Goal: Task Accomplishment & Management: Use online tool/utility

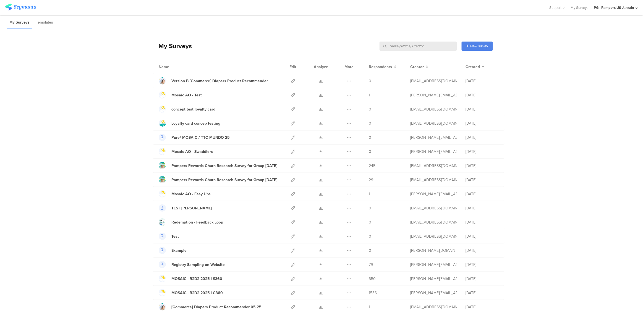
click at [430, 41] on input "text" at bounding box center [418, 45] width 77 height 9
type input "mosaic"
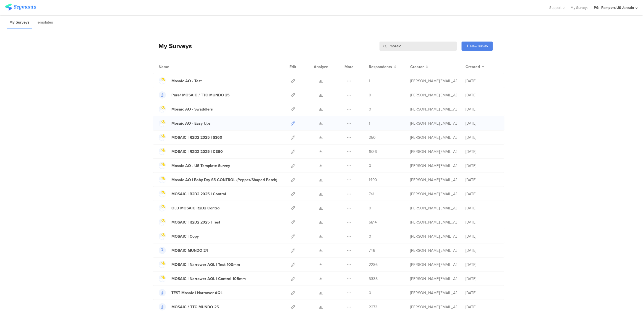
click at [291, 123] on icon at bounding box center [293, 123] width 4 height 4
click at [189, 125] on div "Mosaic AO - Easy Ups" at bounding box center [190, 123] width 39 height 6
click at [291, 123] on icon at bounding box center [293, 123] width 4 height 4
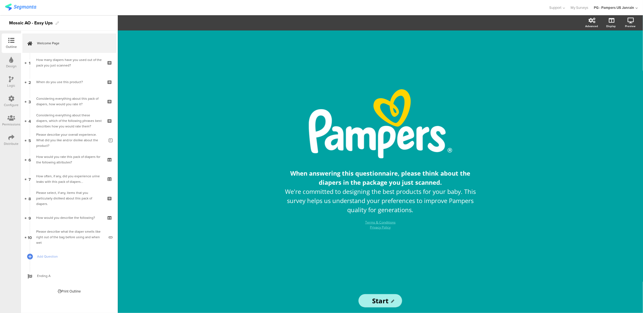
click at [9, 141] on div "Distribute" at bounding box center [11, 143] width 15 height 5
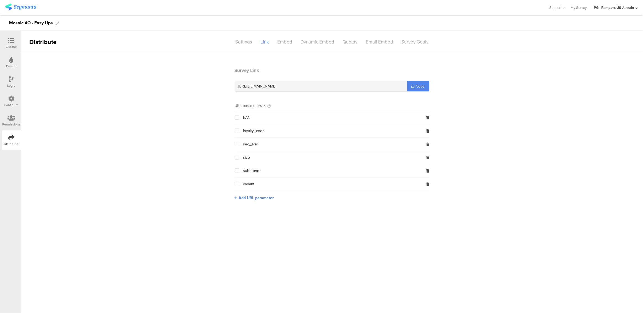
click at [11, 92] on div "Configure" at bounding box center [11, 101] width 19 height 19
click at [8, 101] on div "Configure" at bounding box center [11, 101] width 19 height 19
drag, startPoint x: 8, startPoint y: 101, endPoint x: 11, endPoint y: 98, distance: 4.5
click at [11, 98] on icon at bounding box center [11, 98] width 6 height 6
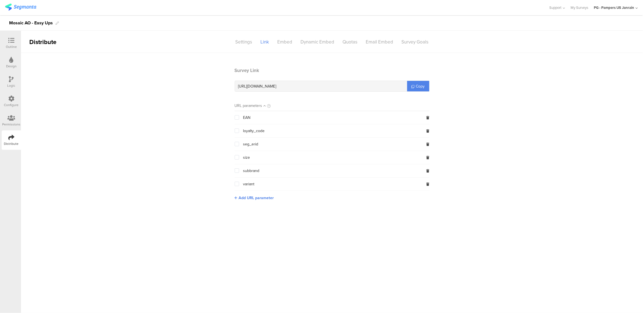
click at [11, 98] on icon at bounding box center [11, 98] width 6 height 6
click at [11, 49] on div "Outline" at bounding box center [11, 42] width 19 height 19
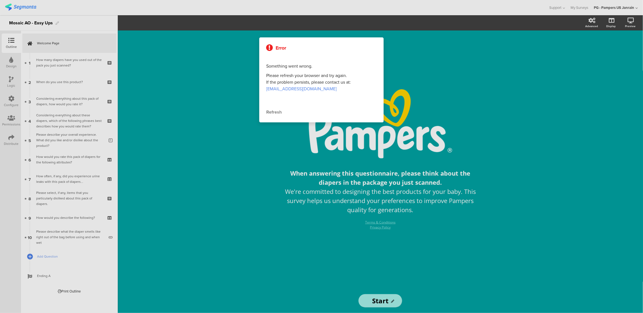
click at [272, 113] on div "Refresh" at bounding box center [321, 112] width 111 height 7
